Goal: Task Accomplishment & Management: Complete application form

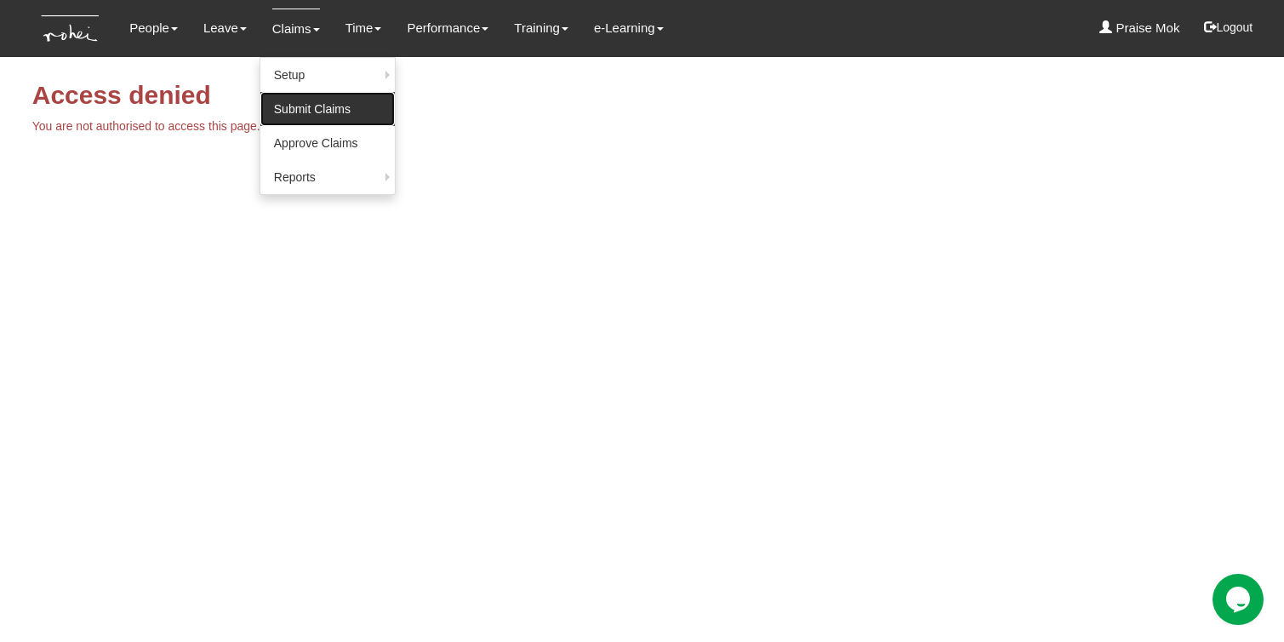
click at [296, 110] on link "Submit Claims" at bounding box center [327, 109] width 134 height 34
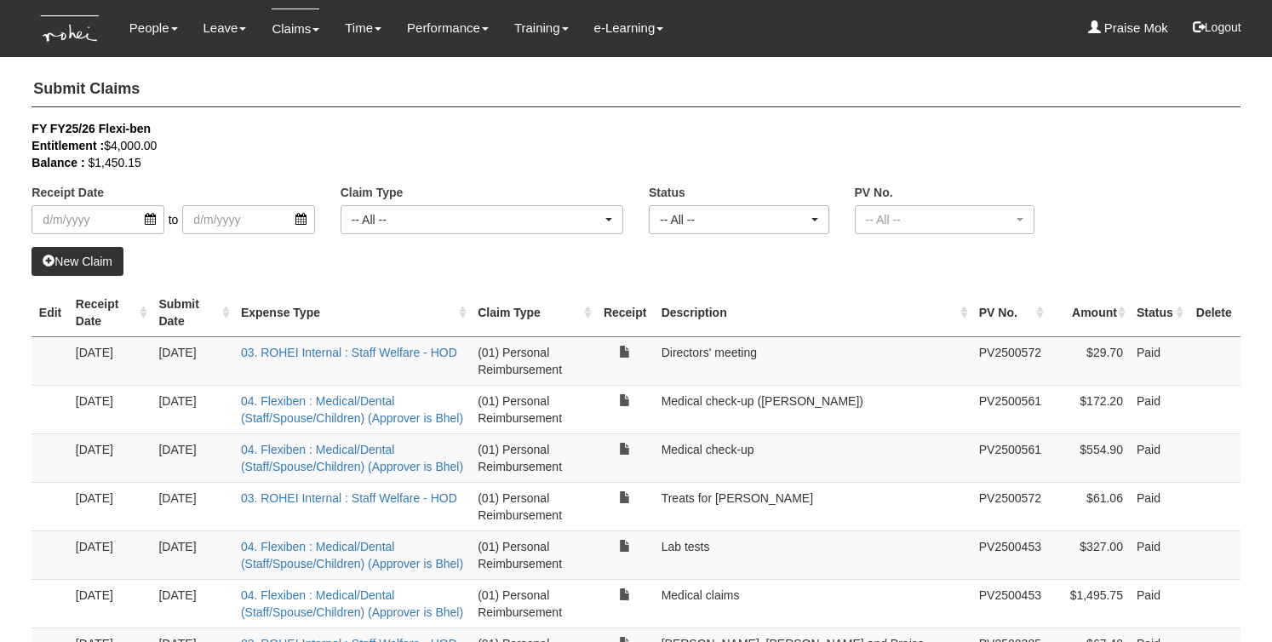
select select "50"
click at [72, 269] on link "New Claim" at bounding box center [77, 261] width 92 height 29
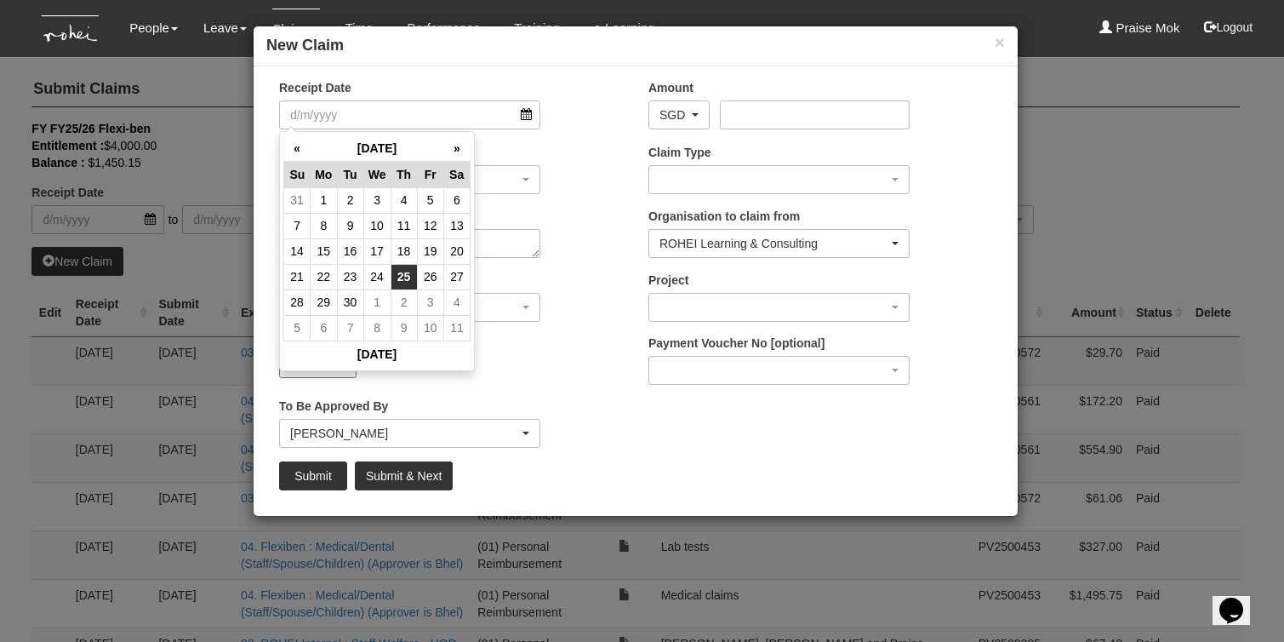
click at [406, 279] on td "25" at bounding box center [404, 277] width 26 height 26
type input "[DATE]"
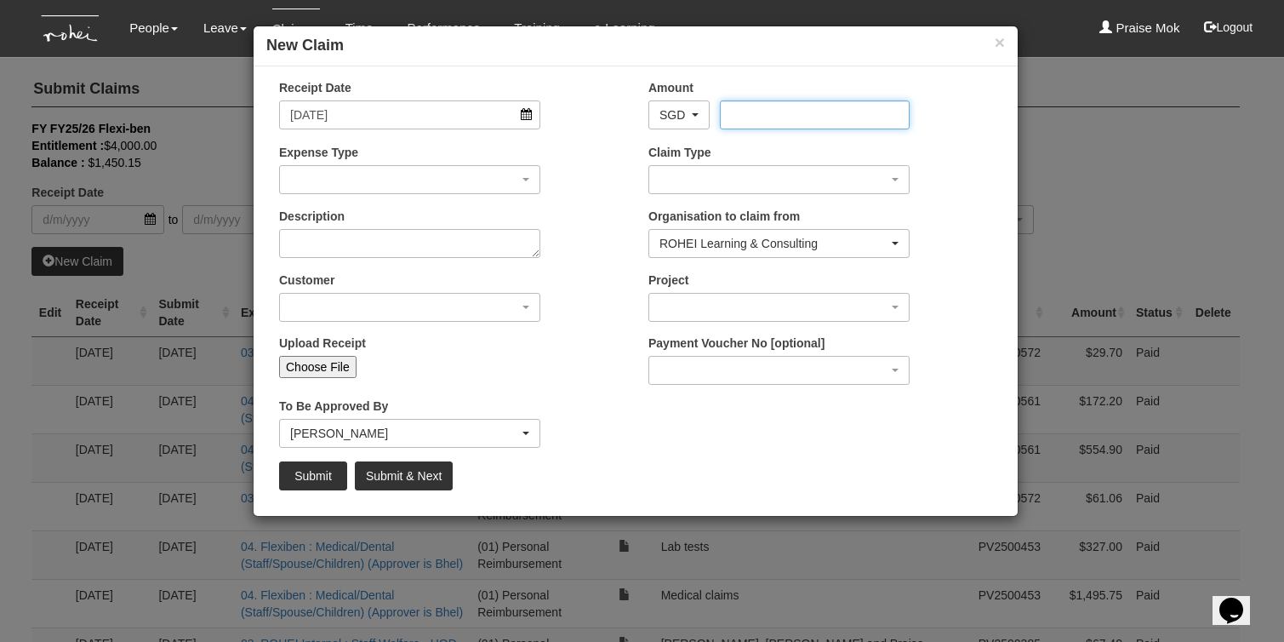
click at [735, 124] on input "Amount" at bounding box center [814, 114] width 189 height 29
type input "571.50"
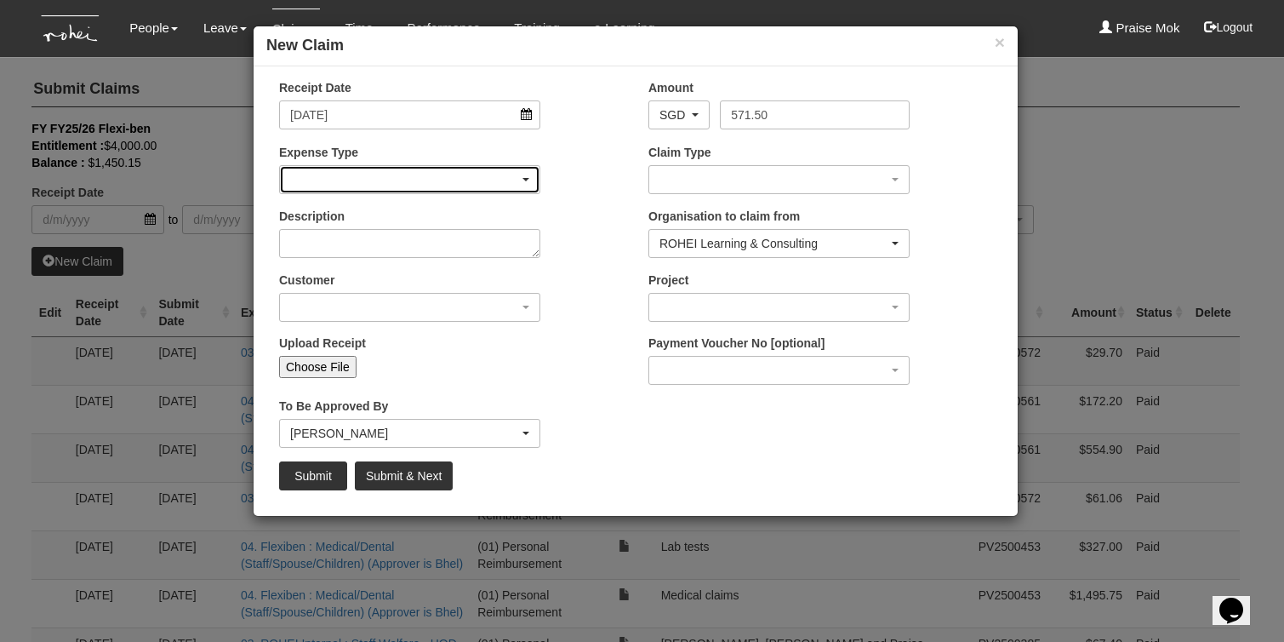
click at [358, 173] on div "button" at bounding box center [410, 179] width 260 height 27
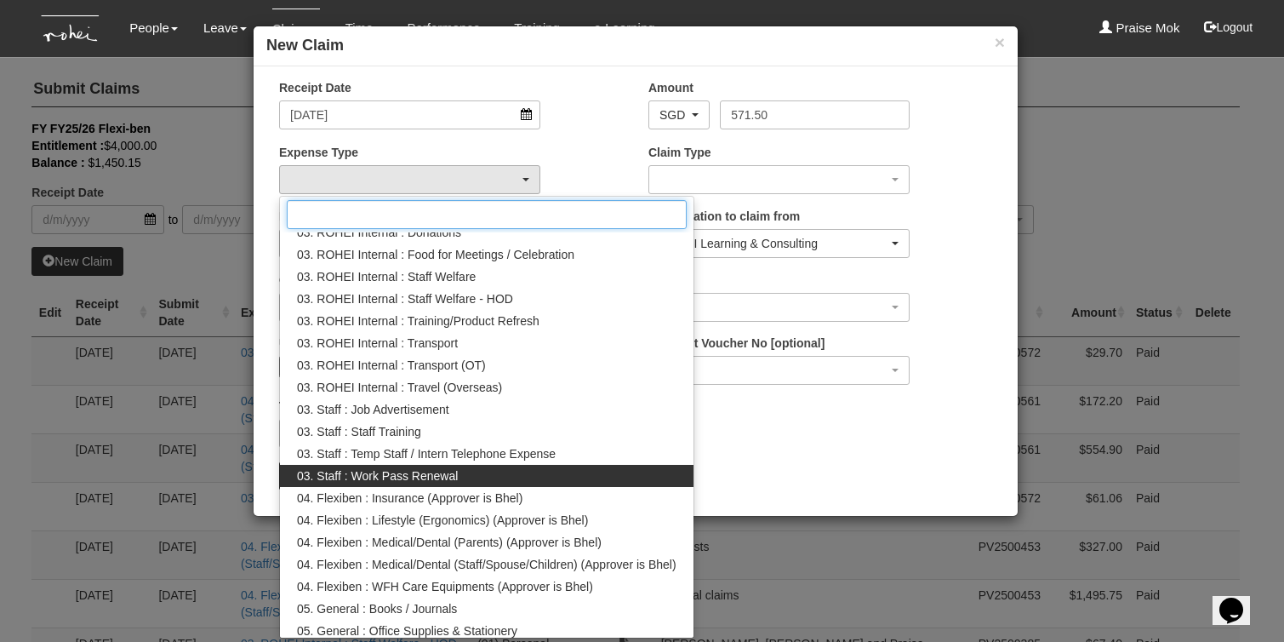
scroll to position [240, 0]
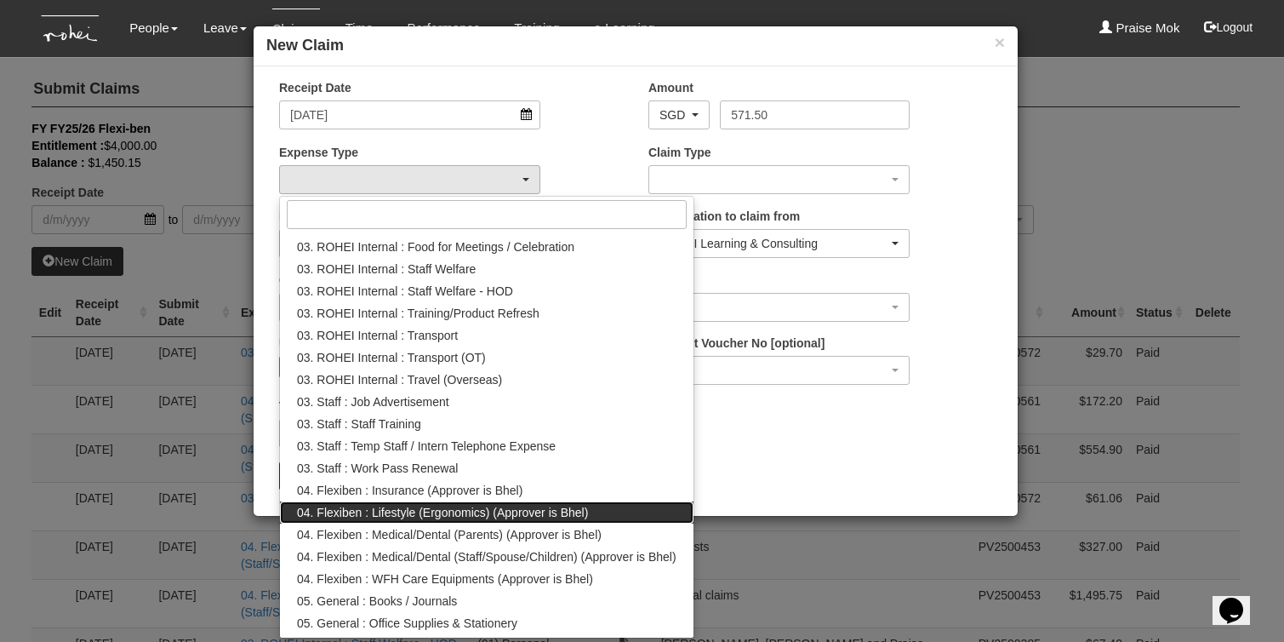
click at [437, 512] on span "04. Flexiben : Lifestyle (Ergonomics) (Approver is Bhel)" at bounding box center [442, 512] width 291 height 17
select select "144"
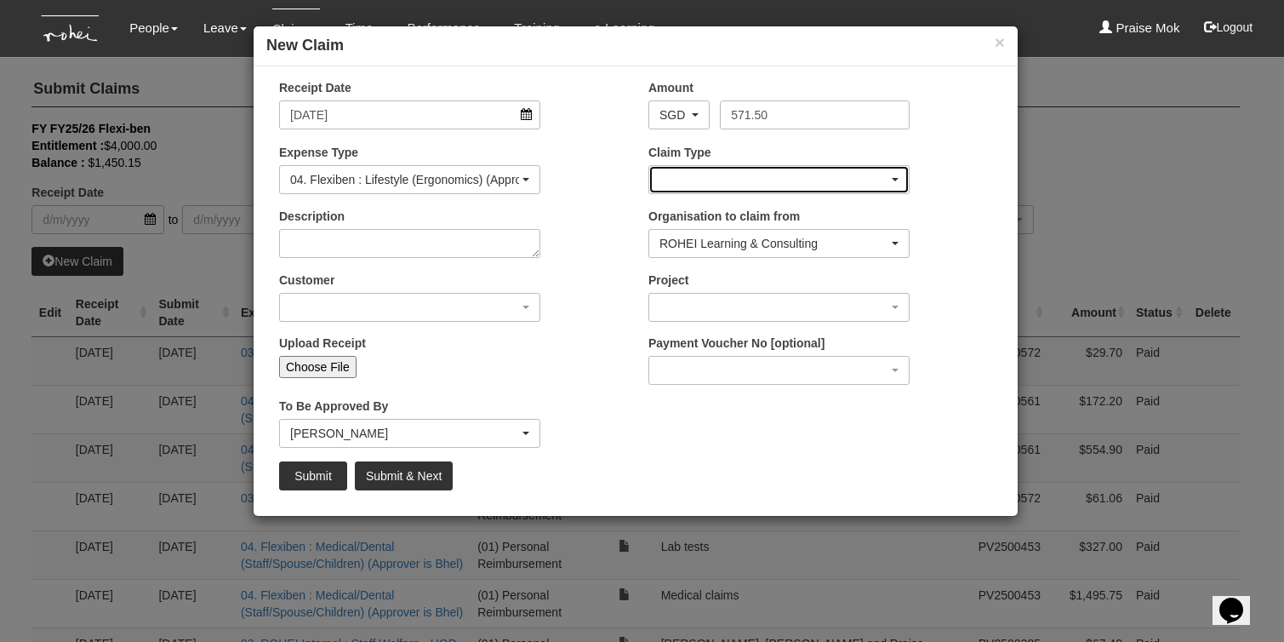
click at [691, 183] on div "button" at bounding box center [779, 179] width 260 height 27
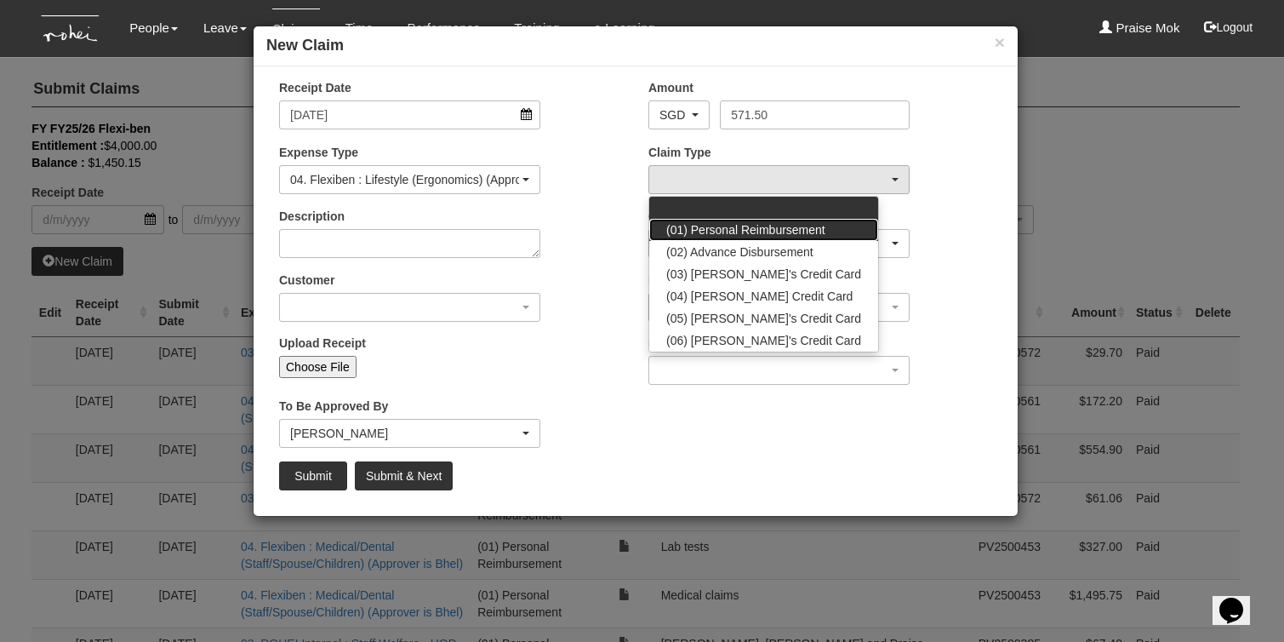
click at [707, 229] on span "(01) Personal Reimbursement" at bounding box center [745, 229] width 159 height 17
select select "14"
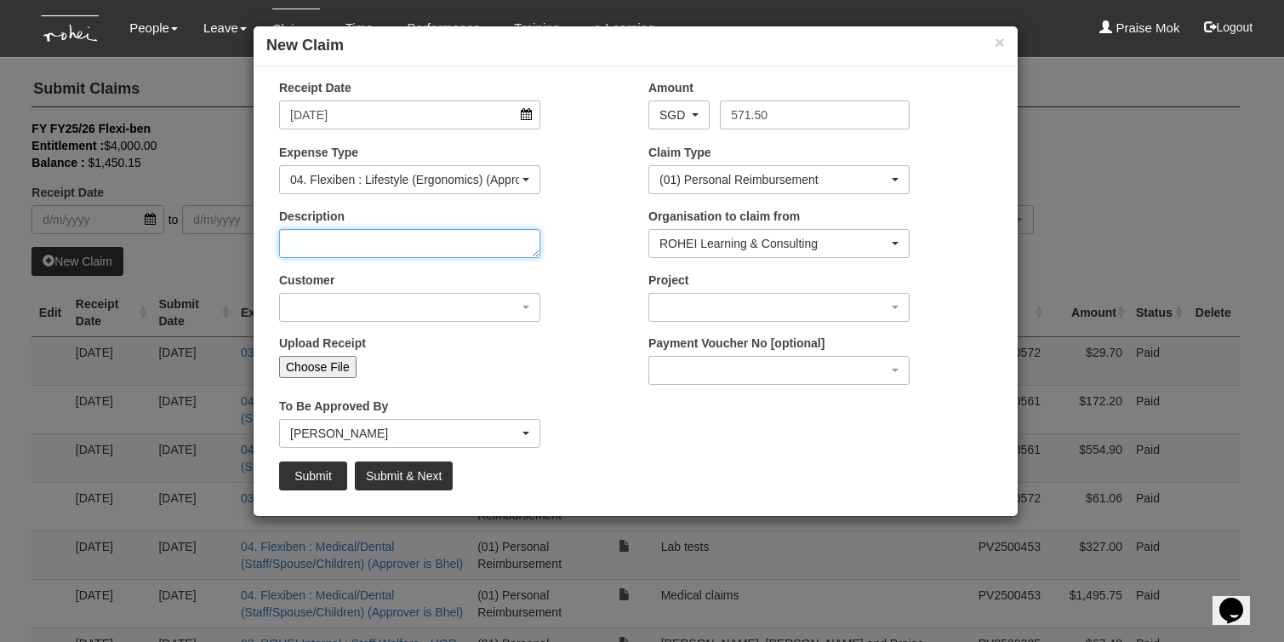
click at [356, 245] on textarea "Description" at bounding box center [409, 243] width 261 height 29
drag, startPoint x: 352, startPoint y: 244, endPoint x: 253, endPoint y: 232, distance: 100.3
click at [254, 232] on div "Receipt Date 25/9/2025 Amount AED AFN ALL AMD ANG AOA ARS AUD AWG AZN BAM BBD B…" at bounding box center [636, 291] width 764 height 424
paste textarea "remaining season parking fee"
click at [295, 242] on textarea "remaining season parking fee" at bounding box center [409, 243] width 261 height 29
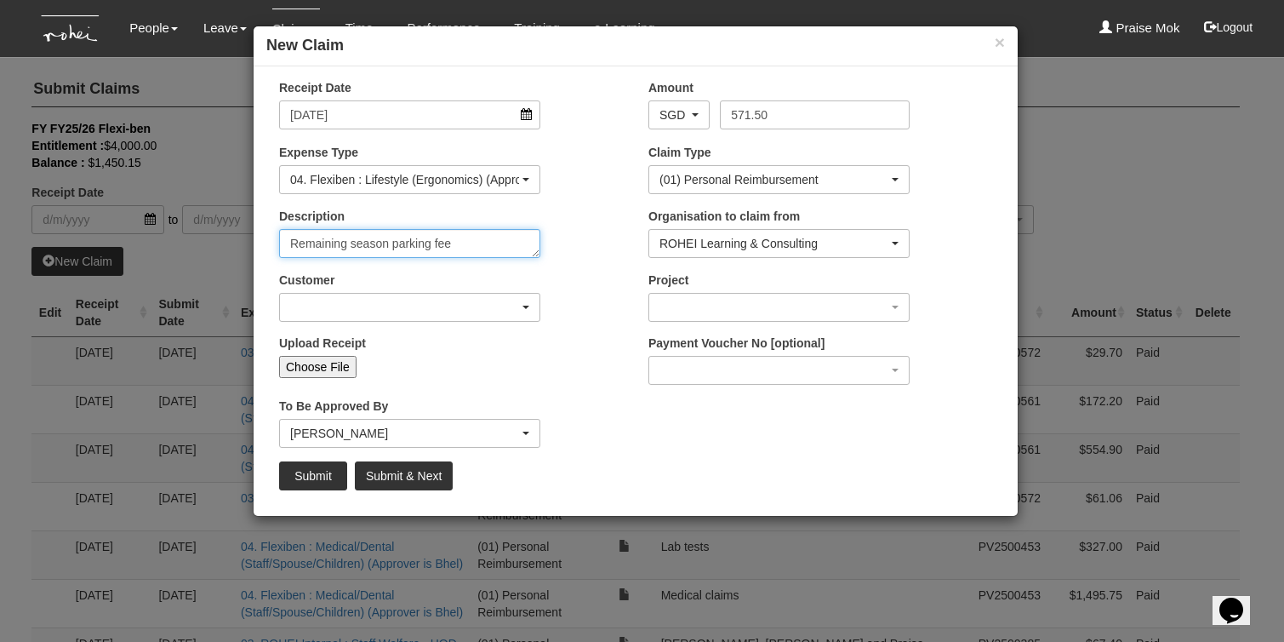
type textarea "Remaining season parking fee"
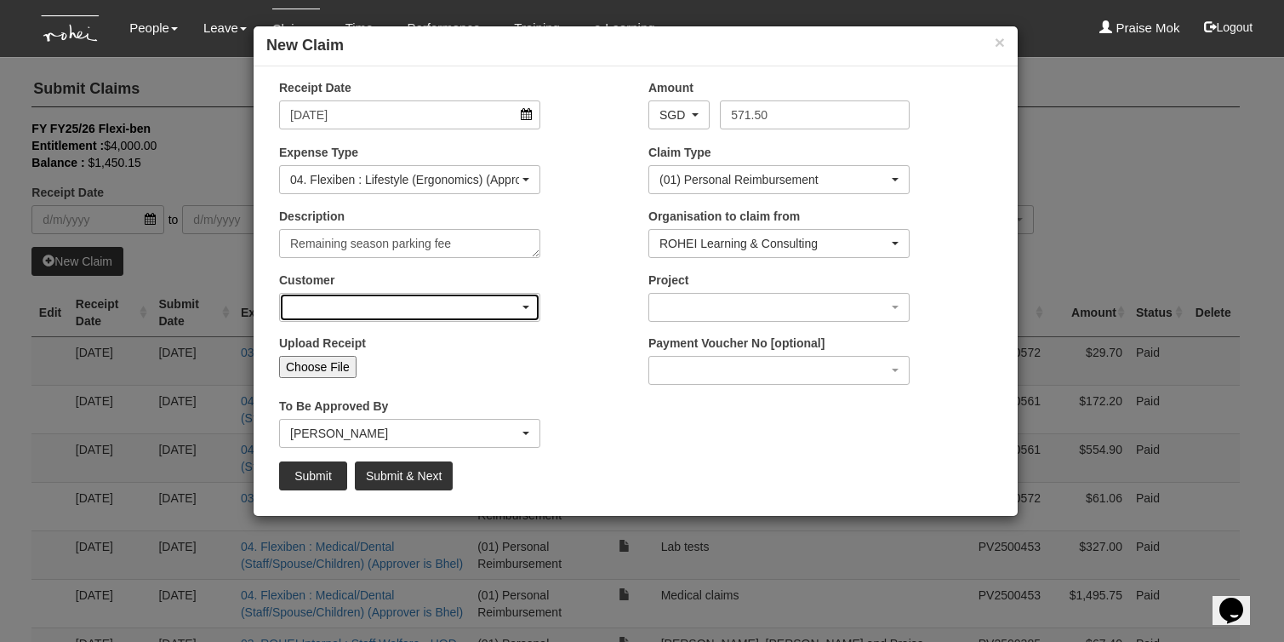
click at [369, 318] on div "button" at bounding box center [410, 307] width 260 height 27
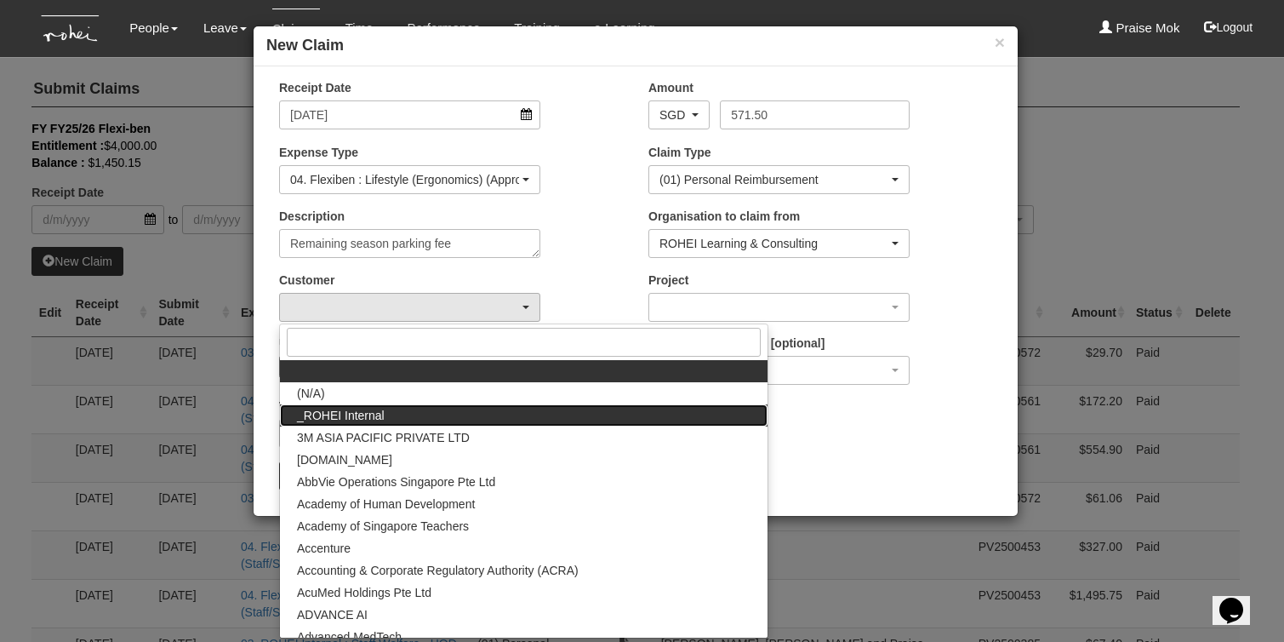
click at [360, 417] on span "_ROHEI Internal" at bounding box center [341, 415] width 88 height 17
select select "397"
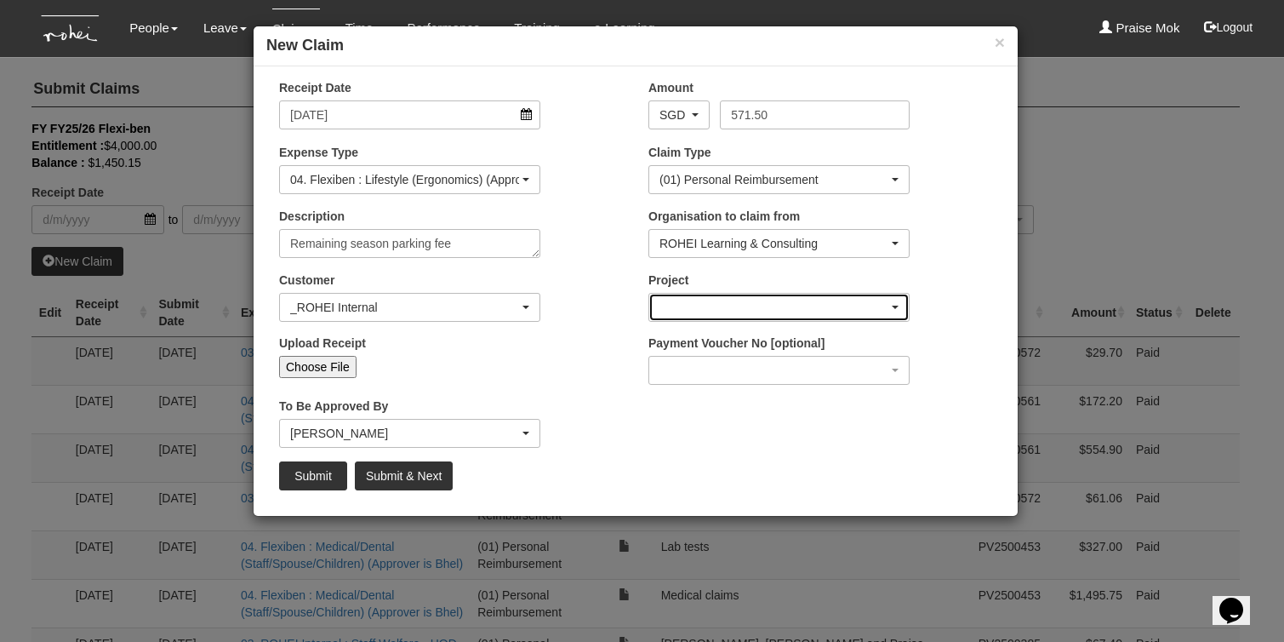
click at [690, 307] on div "button" at bounding box center [779, 307] width 260 height 27
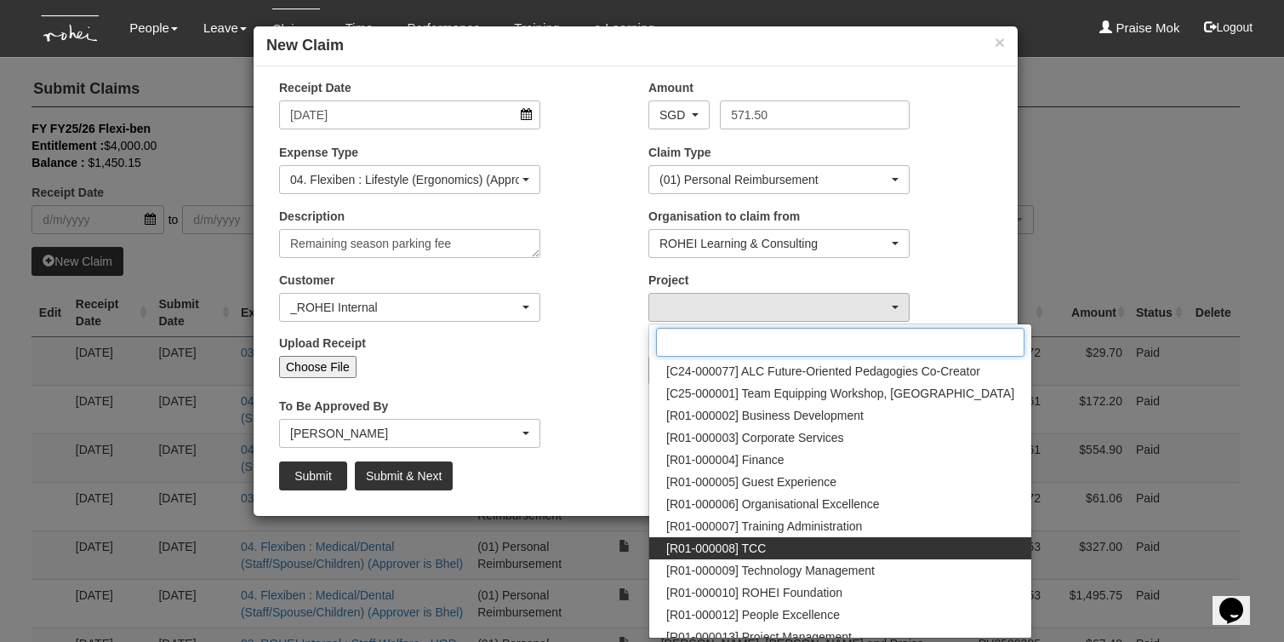
scroll to position [52, 0]
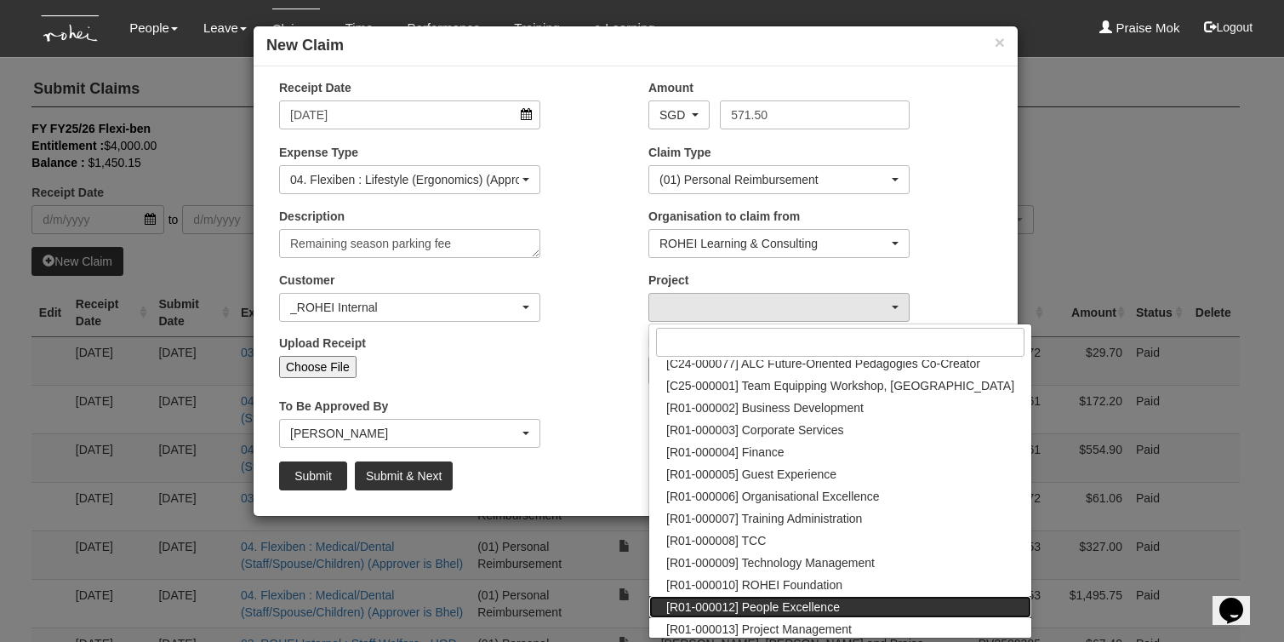
click at [776, 606] on span "[R01-000012] People Excellence" at bounding box center [753, 606] width 174 height 17
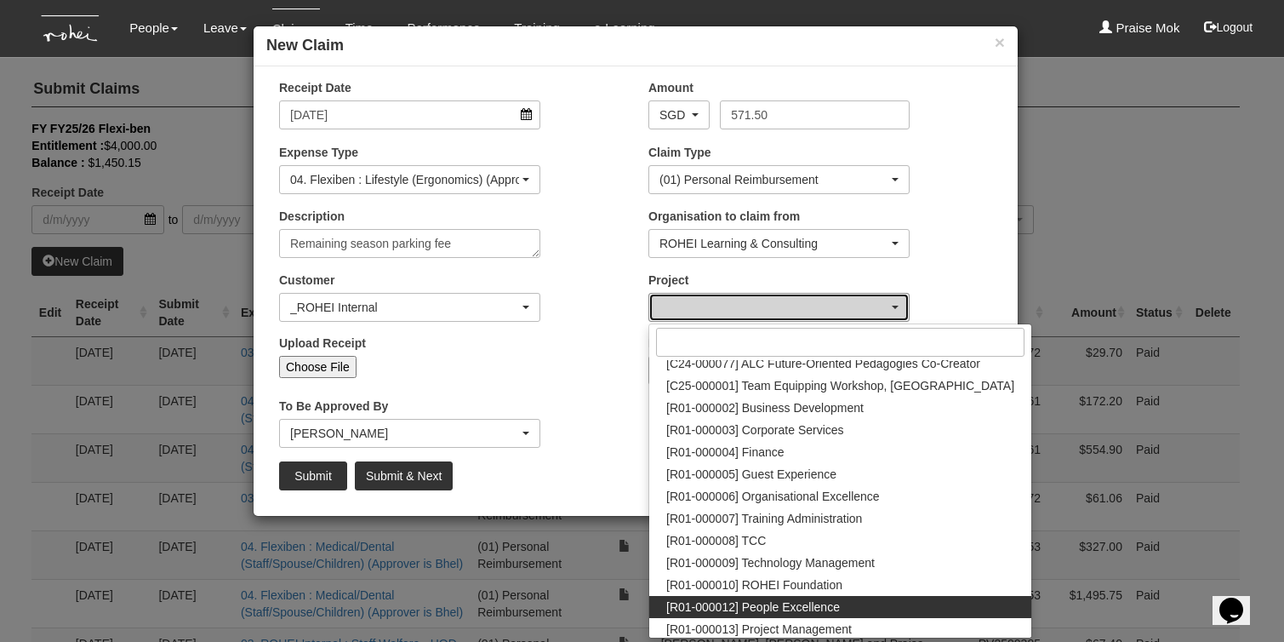
select select "1221"
